Goal: Task Accomplishment & Management: Use online tool/utility

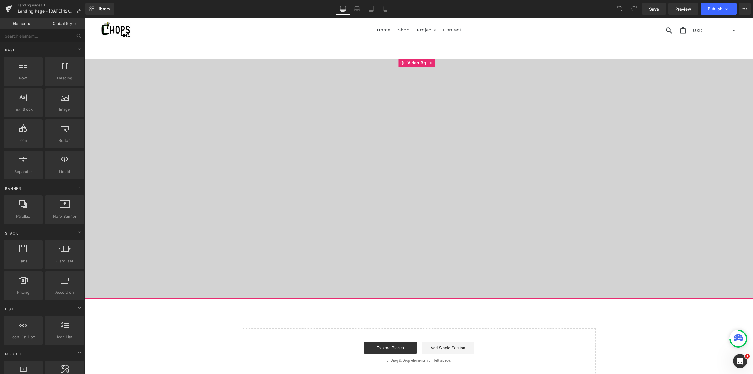
click at [105, 63] on div at bounding box center [419, 117] width 668 height 376
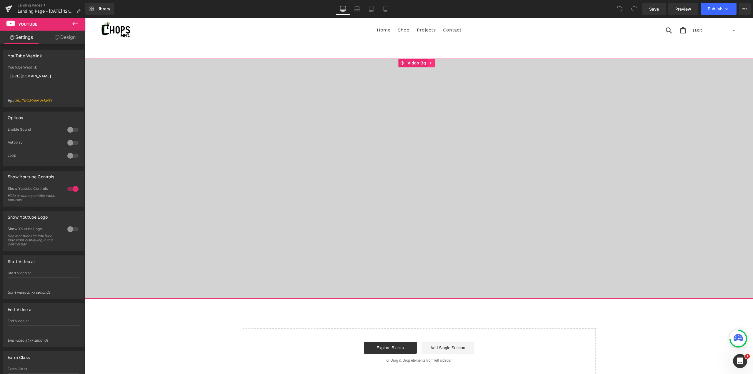
click at [431, 62] on icon at bounding box center [431, 63] width 4 height 4
click at [436, 63] on icon at bounding box center [435, 63] width 4 height 4
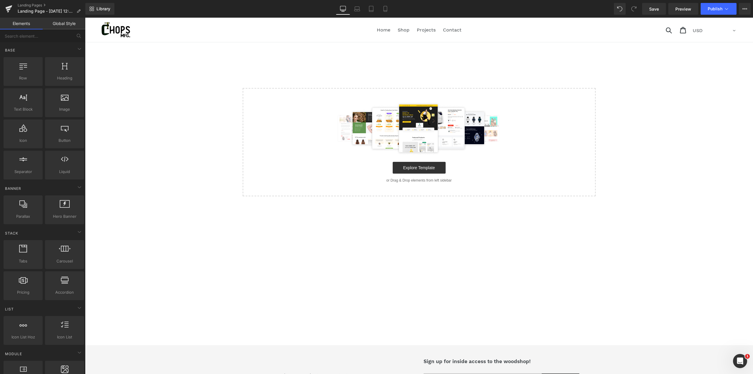
click at [230, 38] on div at bounding box center [180, 30] width 159 height 24
click at [188, 33] on link at bounding box center [180, 30] width 159 height 16
click at [71, 70] on div at bounding box center [65, 68] width 36 height 13
click at [67, 25] on link "Global Style" at bounding box center [64, 24] width 43 height 12
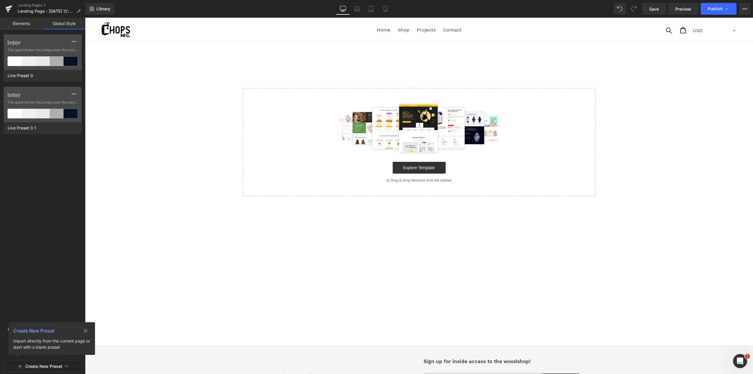
click at [83, 331] on icon at bounding box center [85, 330] width 5 height 5
click at [74, 327] on icon at bounding box center [75, 328] width 5 height 5
click at [18, 25] on link "Elements" at bounding box center [21, 24] width 43 height 12
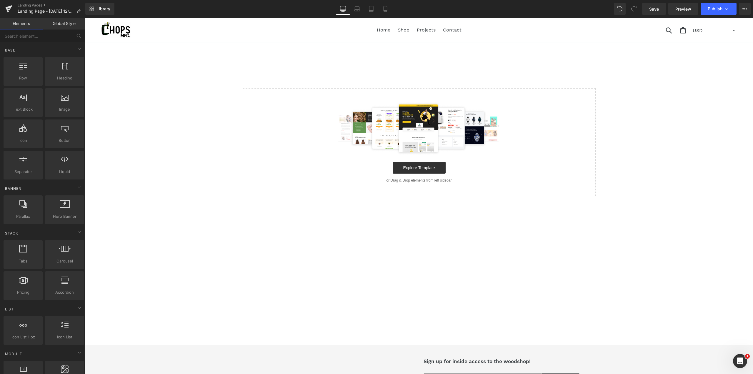
click at [582, 362] on div "Home Shop Projects Contact Sign up for inside access to the woodshop! Subscribe" at bounding box center [419, 378] width 353 height 41
